Goal: Task Accomplishment & Management: Manage account settings

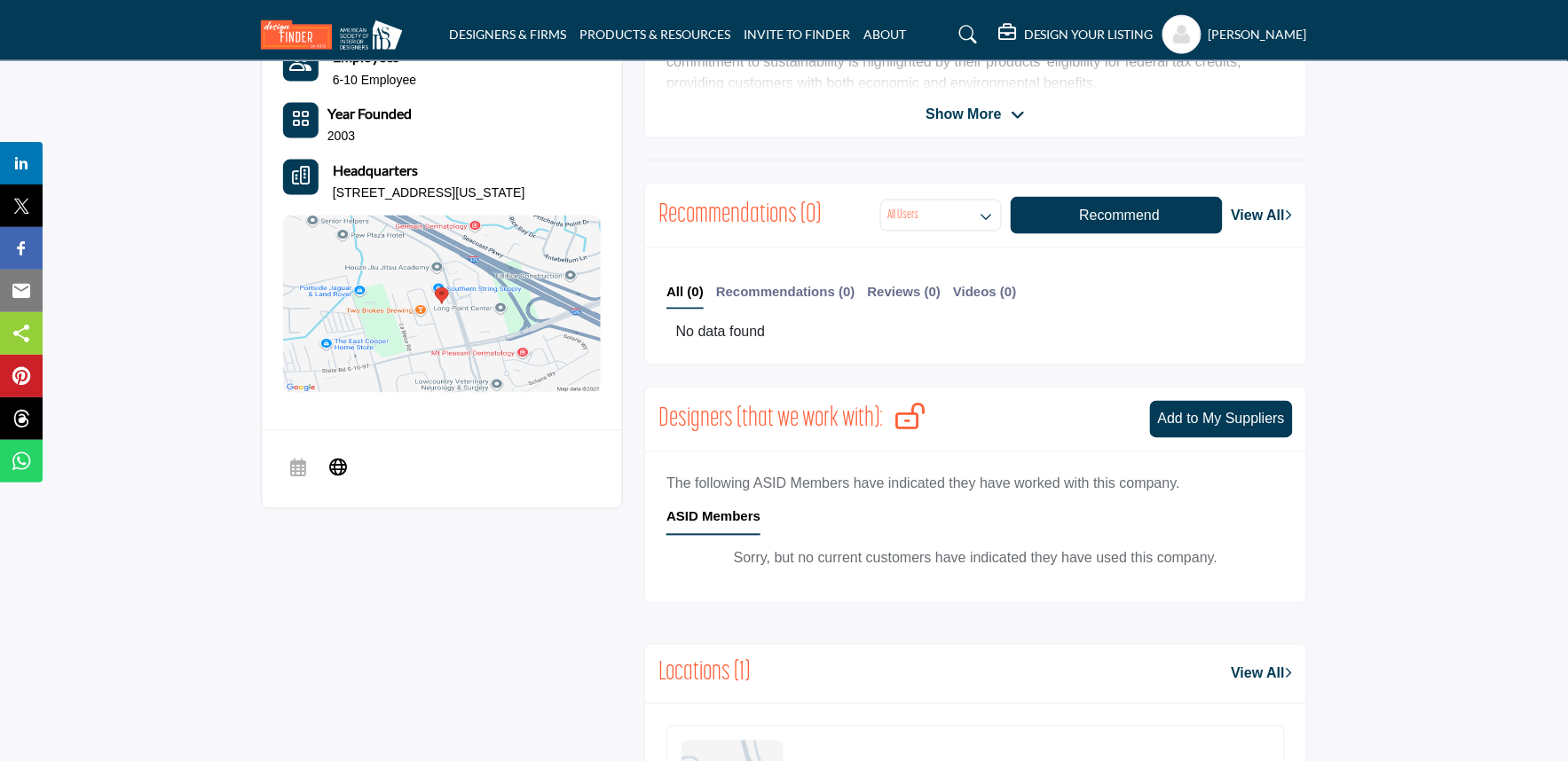
scroll to position [394, 0]
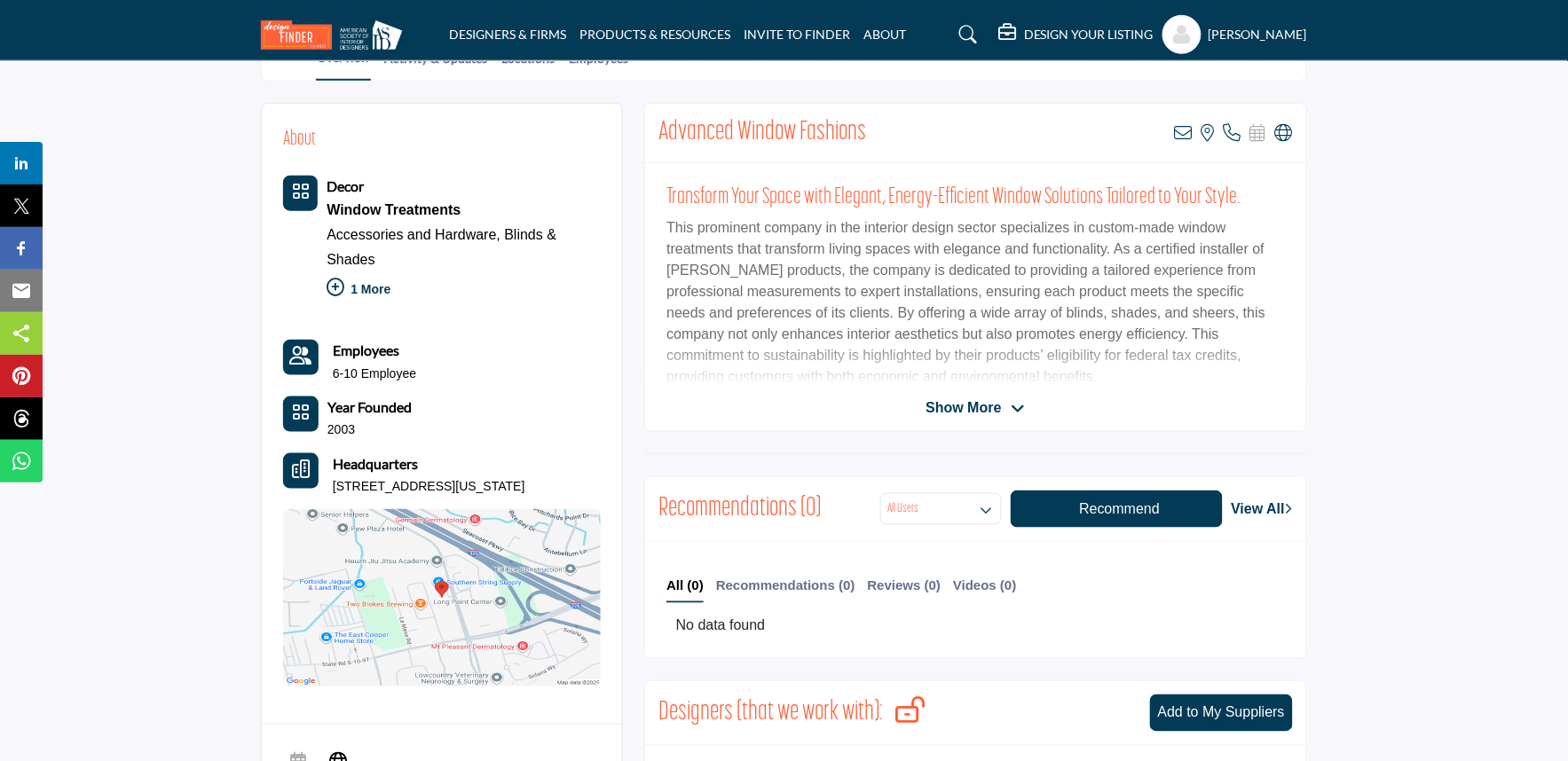
click at [956, 402] on span "Show More" at bounding box center [963, 408] width 75 height 22
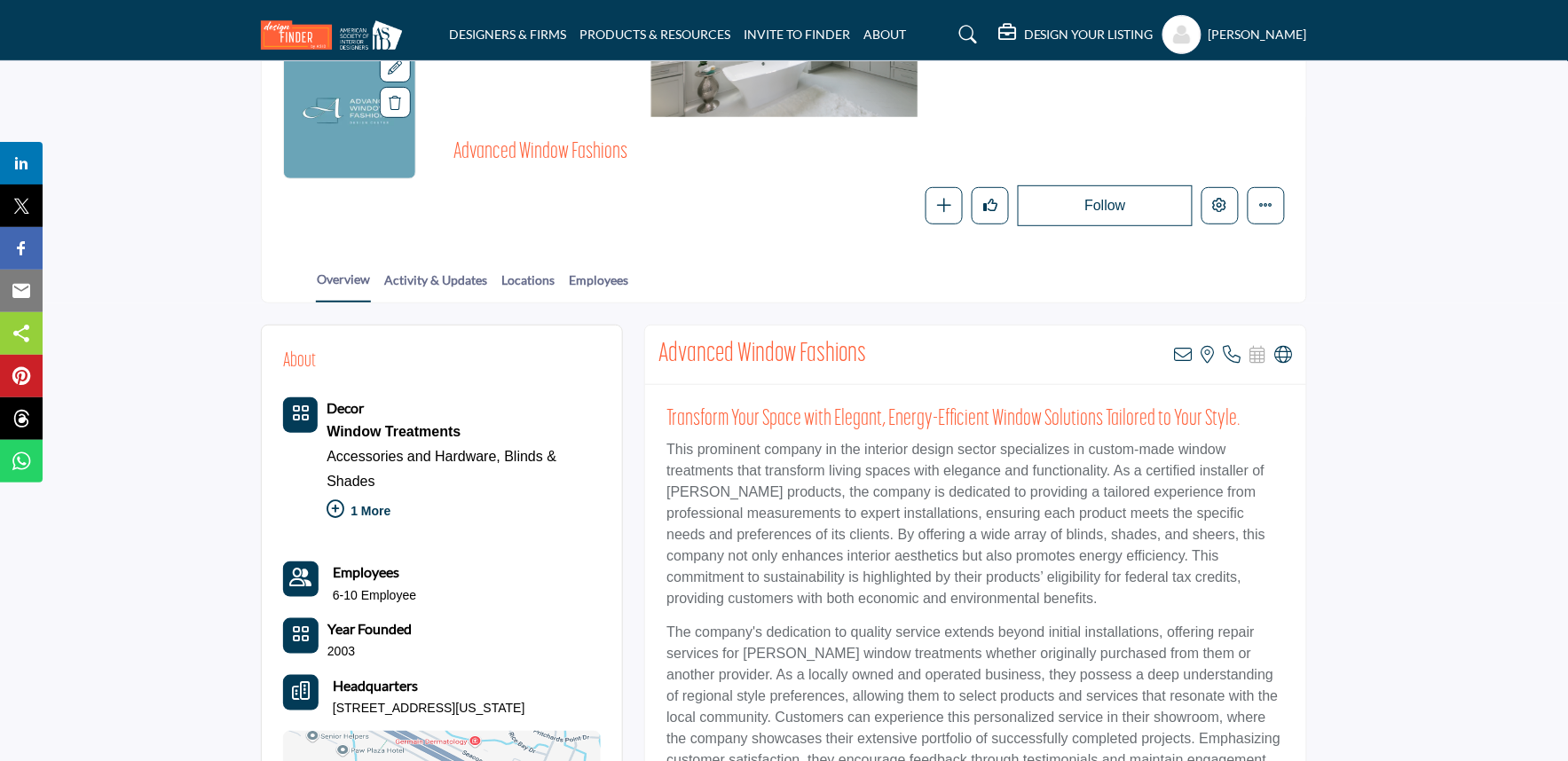
scroll to position [0, 0]
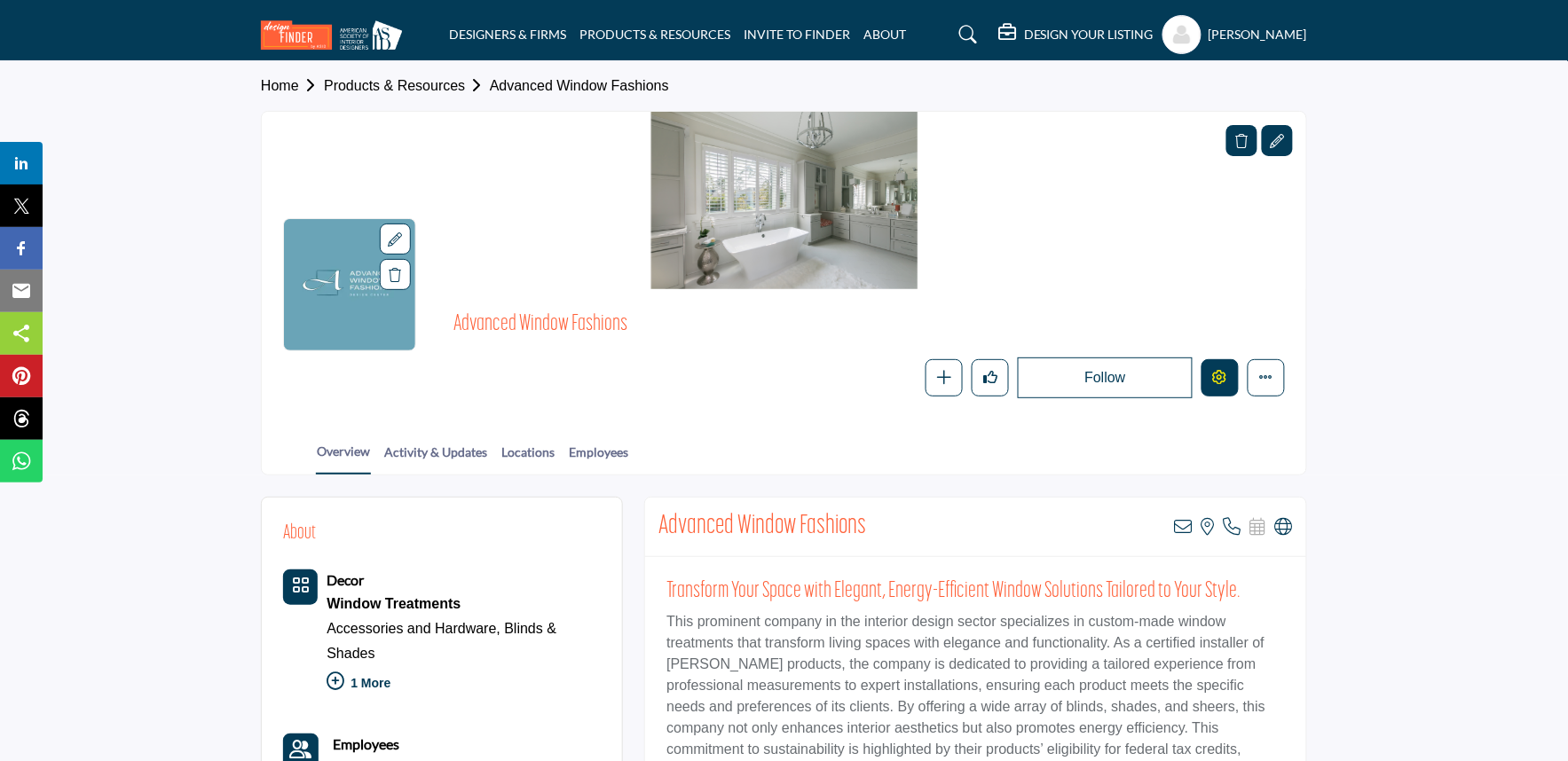
click at [1217, 378] on icon "Edit company" at bounding box center [1219, 377] width 14 height 14
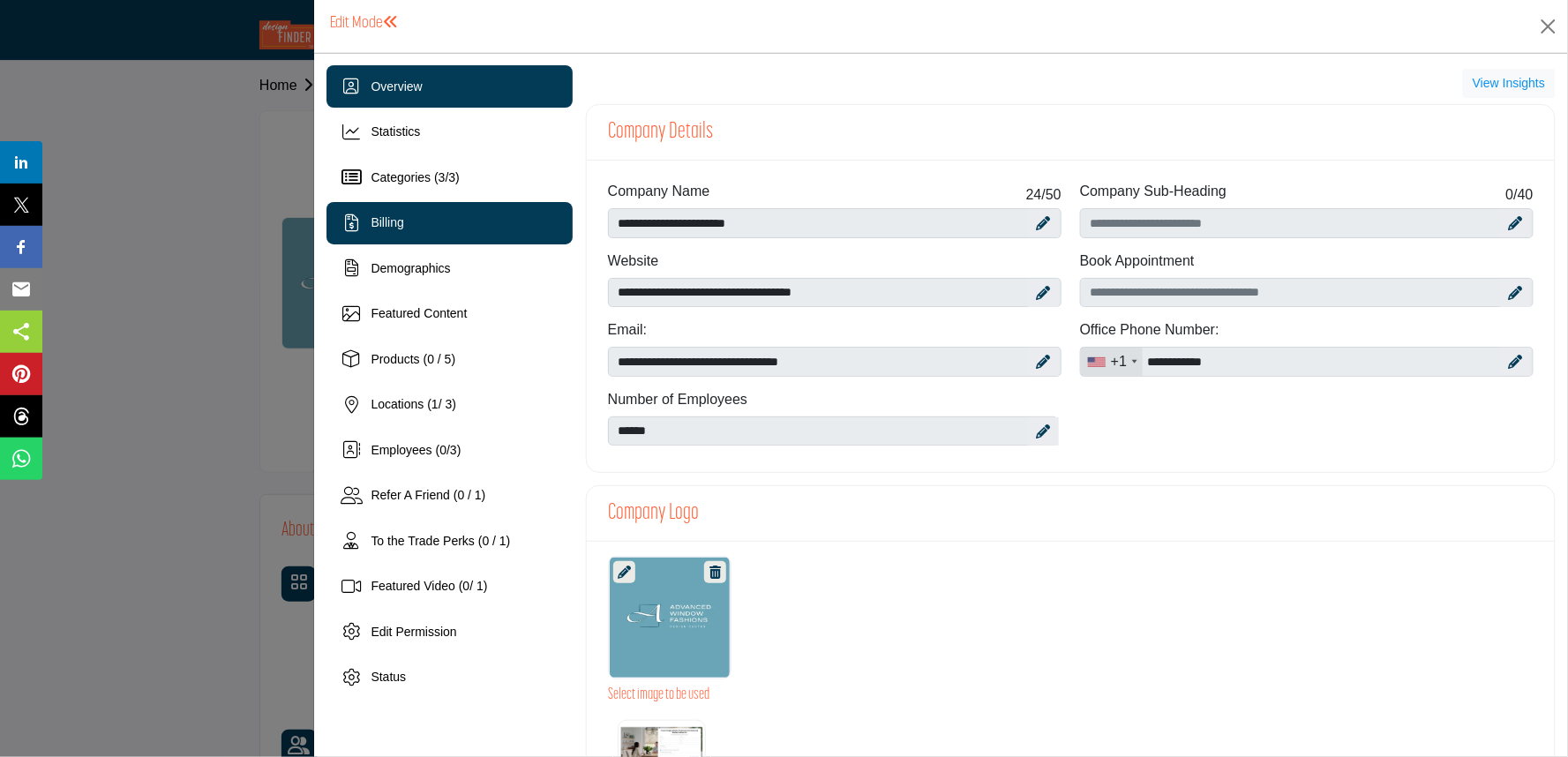
click at [390, 223] on span "Billing" at bounding box center [387, 222] width 33 height 14
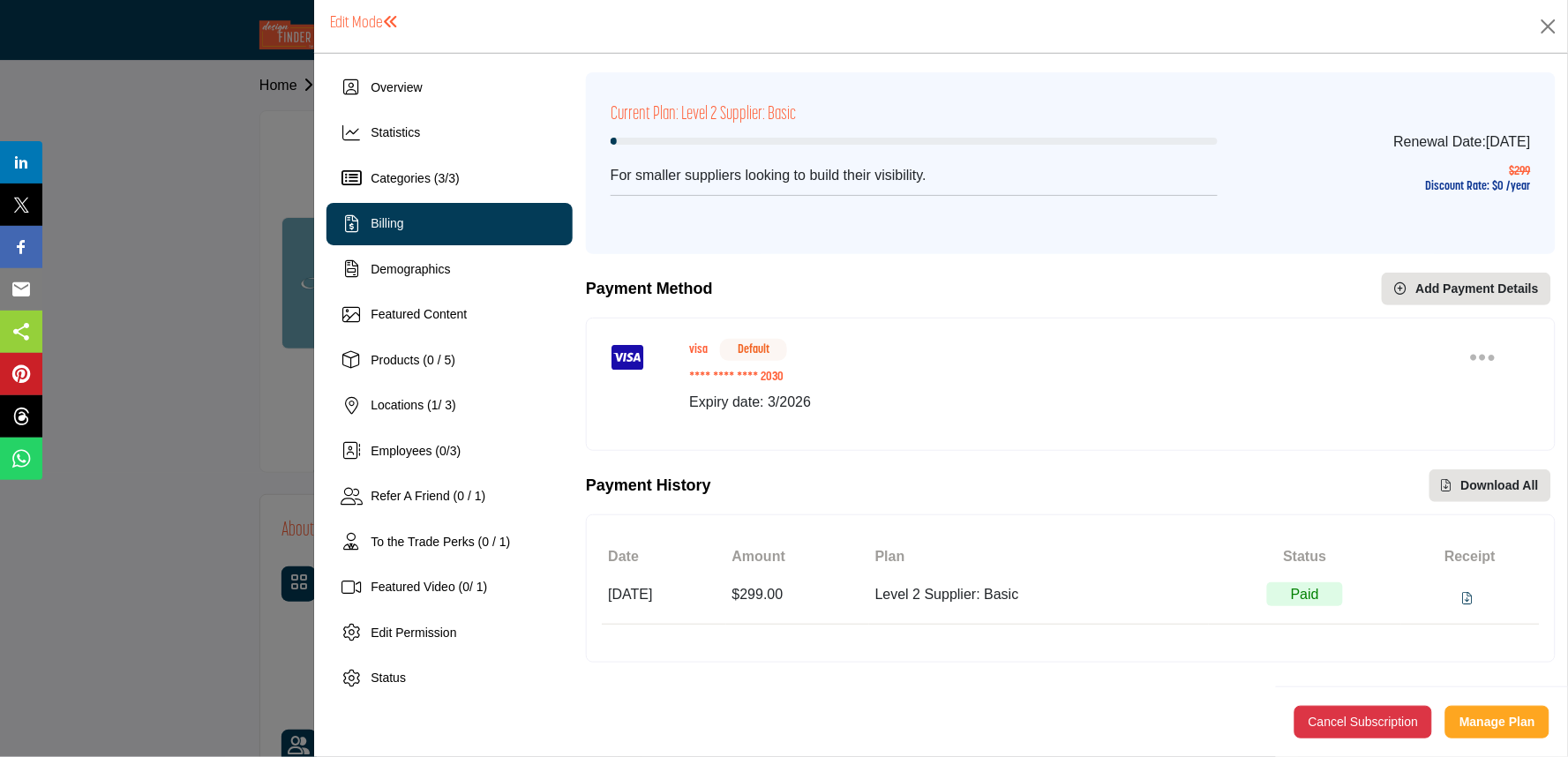
click at [1500, 357] on div "Set as Default Delete card" at bounding box center [1500, 358] width 60 height 31
click at [1497, 356] on div "Set as Default Delete card" at bounding box center [1500, 358] width 60 height 31
click at [1479, 358] on icon "Payment Options" at bounding box center [1482, 357] width 25 height 28
click at [964, 405] on p "Expiry date: 3/2026" at bounding box center [1070, 402] width 762 height 21
click at [1438, 296] on button "Add Payment Details" at bounding box center [1466, 289] width 170 height 33
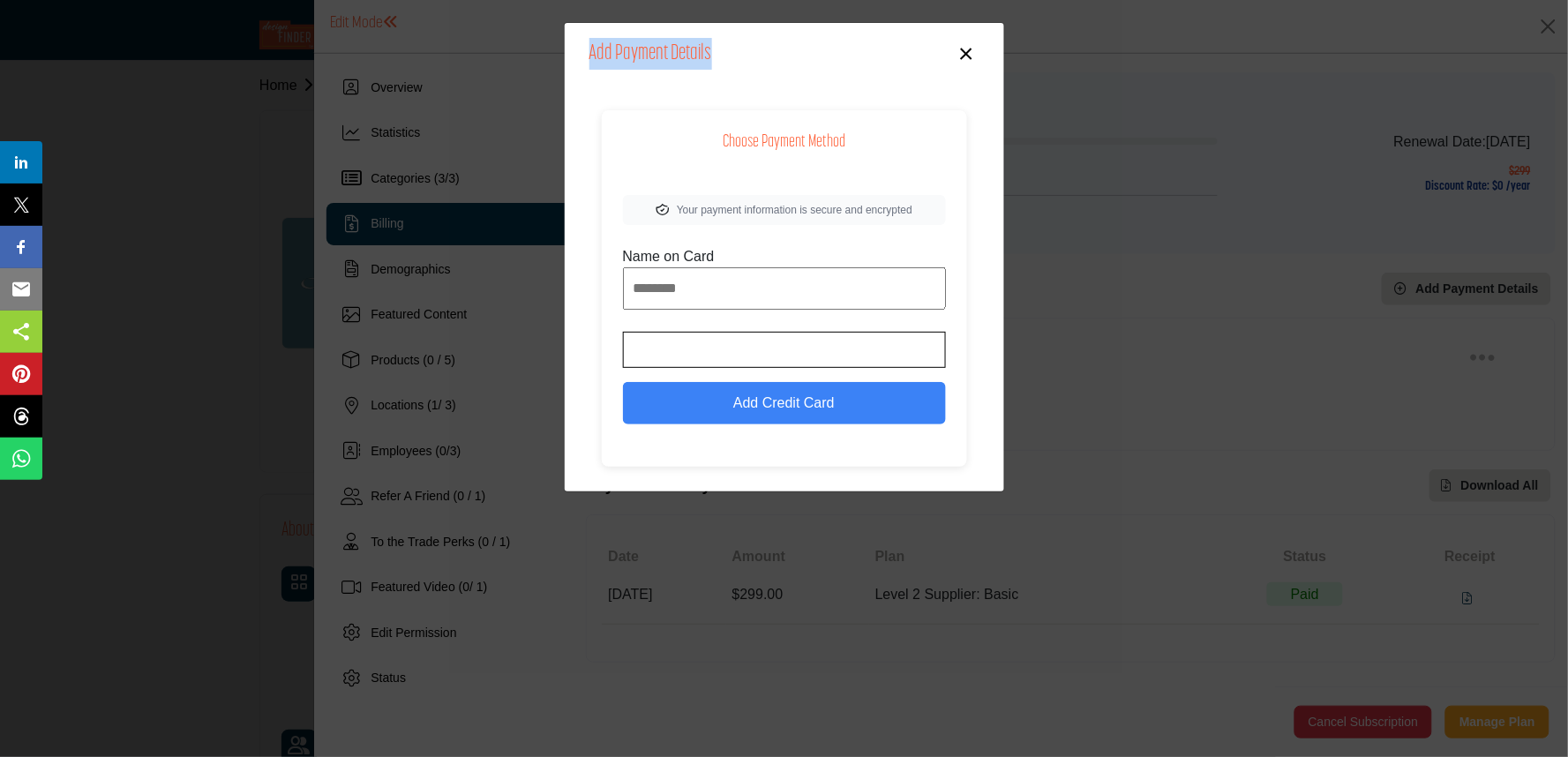
drag, startPoint x: 584, startPoint y: 60, endPoint x: 739, endPoint y: 59, distance: 155.0
click at [739, 59] on div "Add Payment Details ×" at bounding box center [784, 54] width 440 height 62
drag, startPoint x: 706, startPoint y: 154, endPoint x: 897, endPoint y: 147, distance: 191.1
click at [897, 147] on div "Choose Payment Method Your payment information is secure and encrypted Name on …" at bounding box center [784, 288] width 365 height 357
click at [756, 284] on input "Name on Card" at bounding box center [784, 288] width 323 height 42
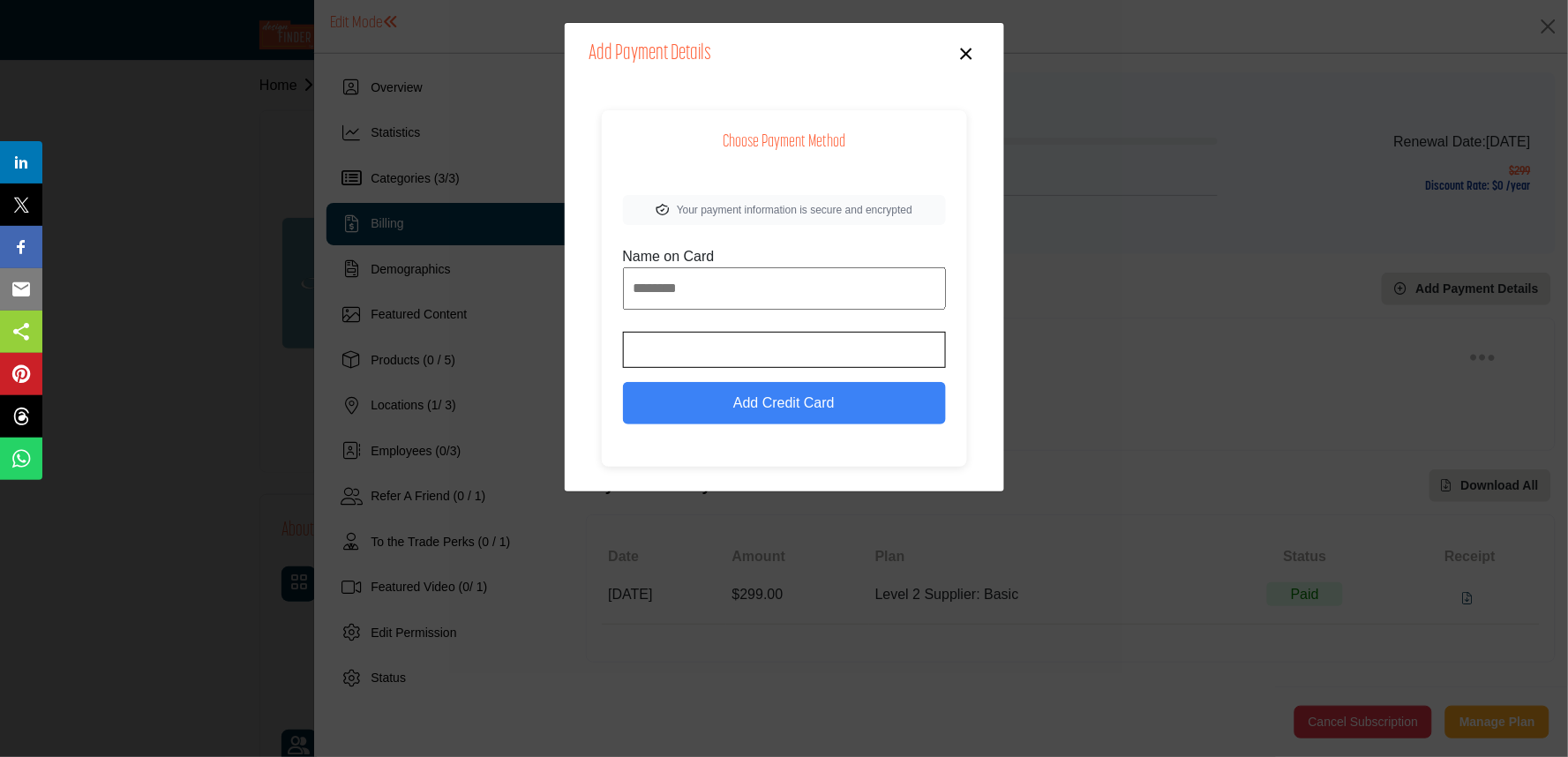
drag, startPoint x: 966, startPoint y: 46, endPoint x: 991, endPoint y: 95, distance: 55.0
click at [966, 46] on button "×" at bounding box center [966, 52] width 25 height 34
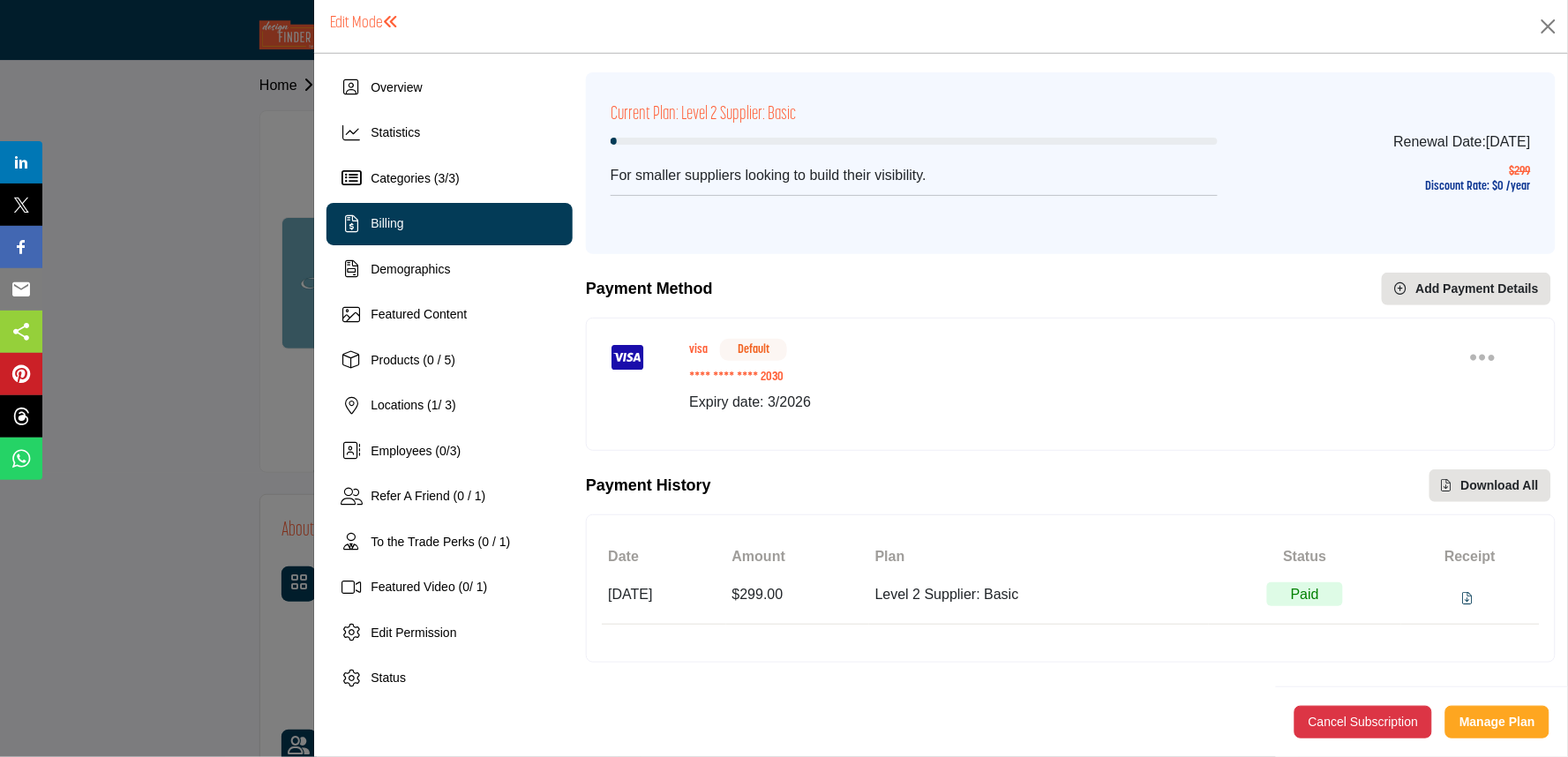
click at [1098, 300] on div "Payment Method Add New Card Add Payment Details" at bounding box center [1070, 289] width 970 height 33
click at [230, 289] on div at bounding box center [784, 378] width 1568 height 757
